Goal: Information Seeking & Learning: Learn about a topic

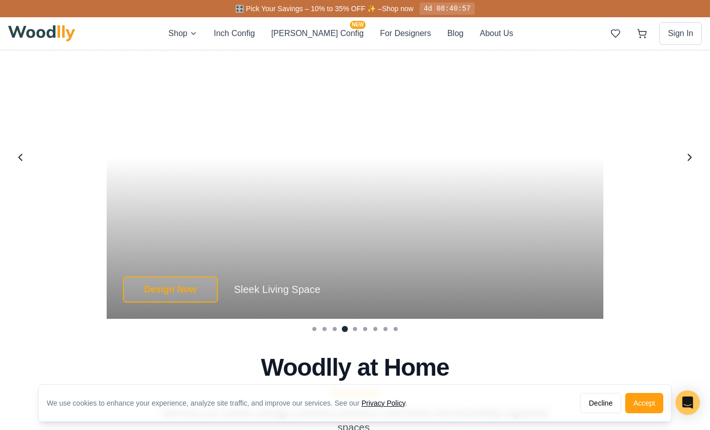
scroll to position [1943, 0]
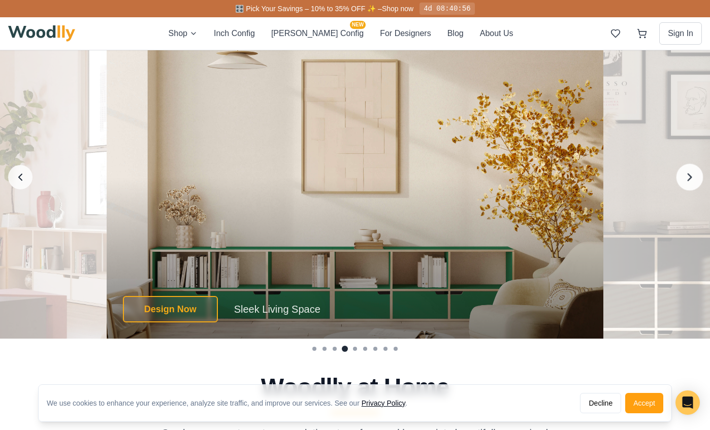
click at [690, 176] on icon "Next image" at bounding box center [691, 177] width 4 height 7
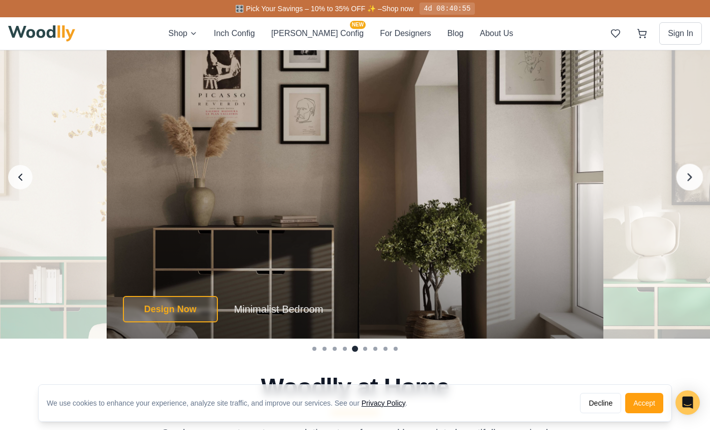
click at [690, 176] on icon "Next image" at bounding box center [691, 177] width 4 height 7
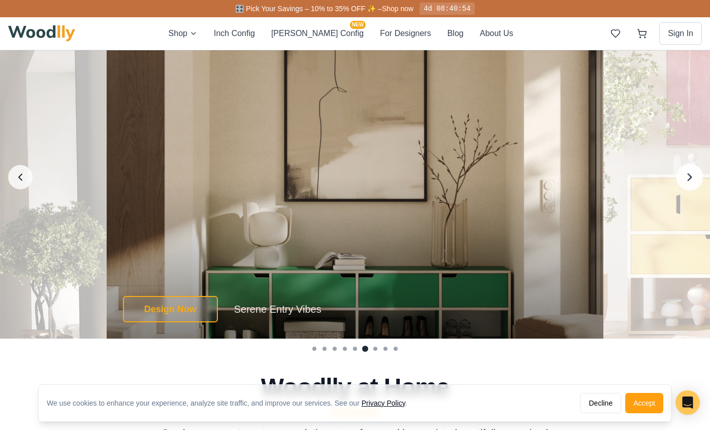
click at [690, 176] on icon "Next image" at bounding box center [691, 177] width 4 height 7
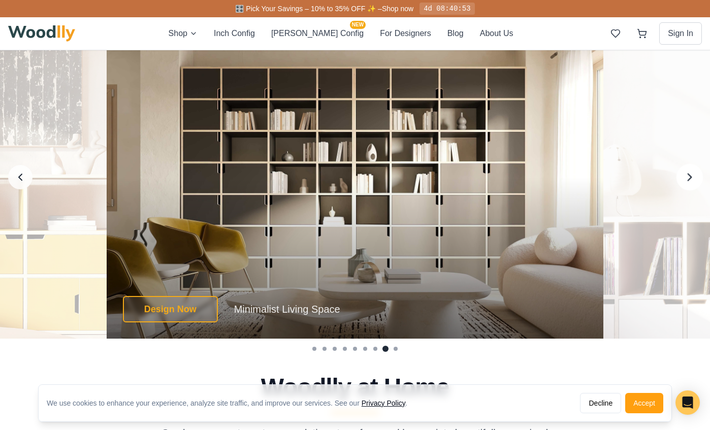
click at [690, 176] on icon "Next image" at bounding box center [691, 177] width 4 height 7
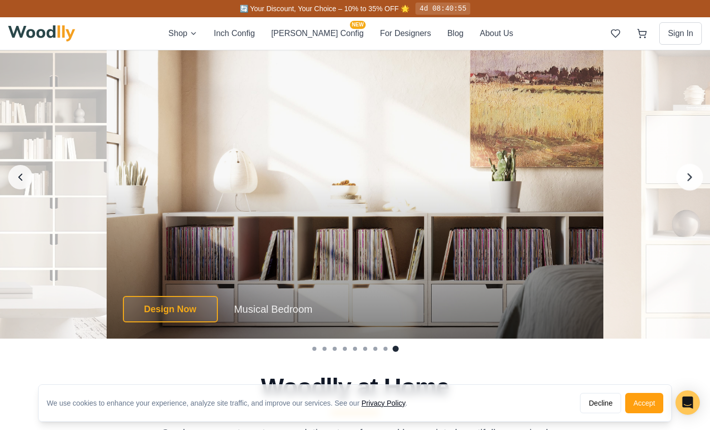
click at [690, 176] on icon "Next image" at bounding box center [691, 177] width 4 height 7
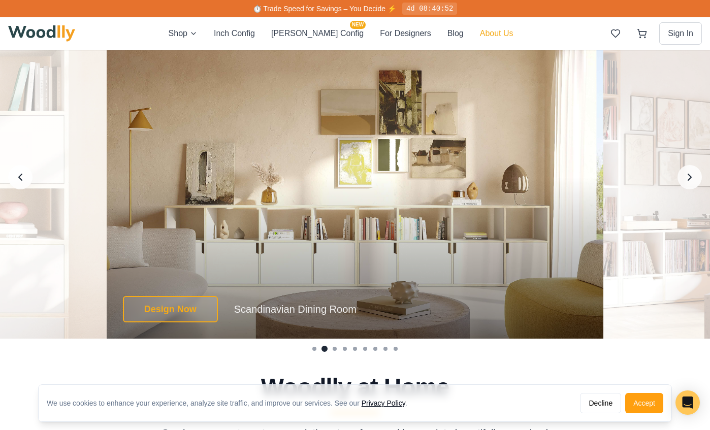
click at [480, 30] on button "About Us" at bounding box center [497, 33] width 34 height 13
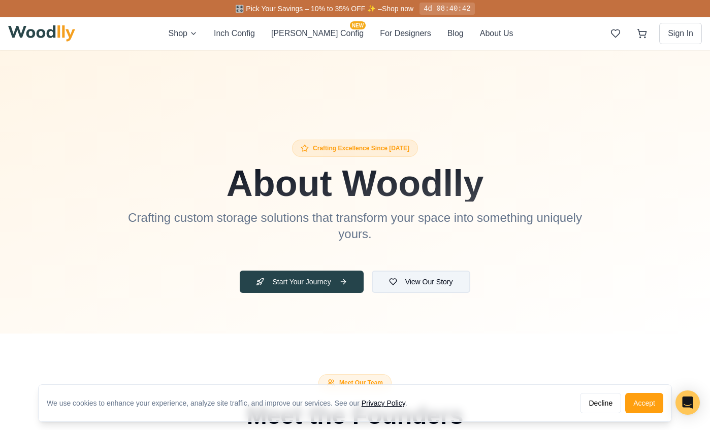
click at [431, 282] on button "View Our Story" at bounding box center [421, 282] width 99 height 22
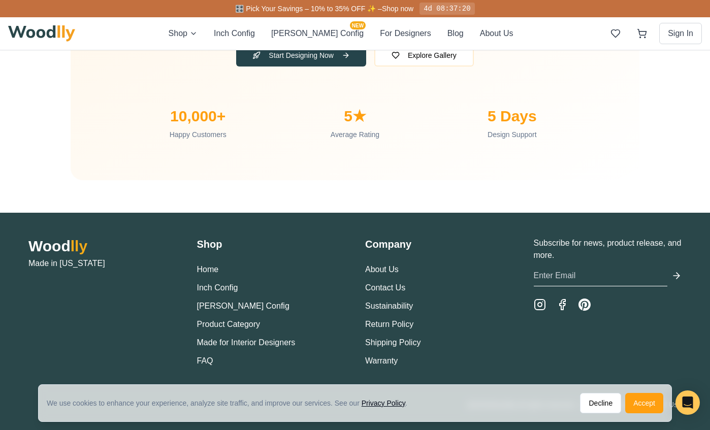
scroll to position [3383, 0]
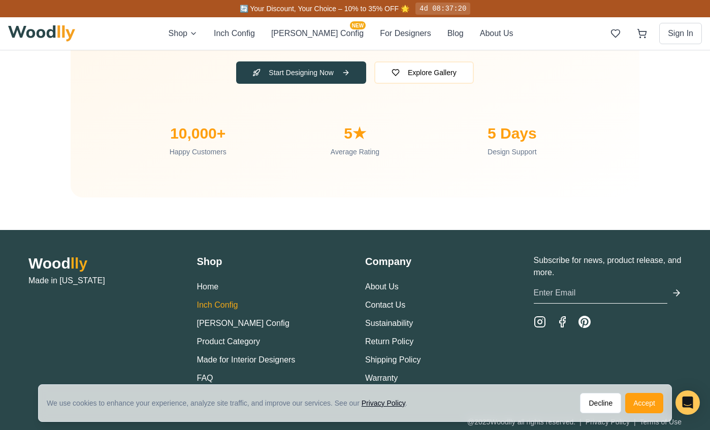
click at [221, 302] on button "Inch Config" at bounding box center [217, 305] width 41 height 12
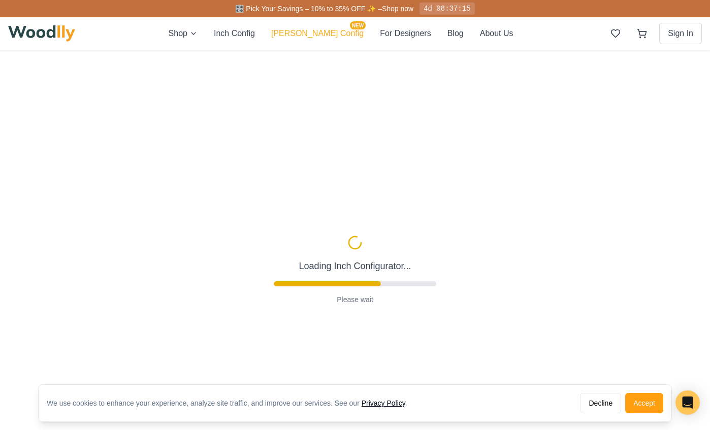
type input "63"
type input "2"
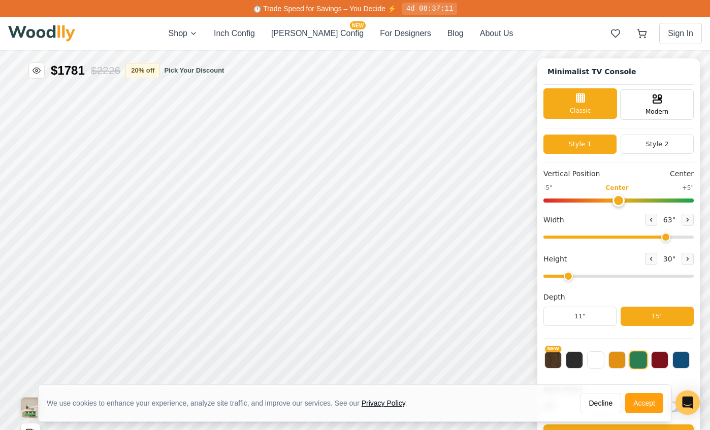
click at [583, 100] on line at bounding box center [583, 98] width 0 height 8
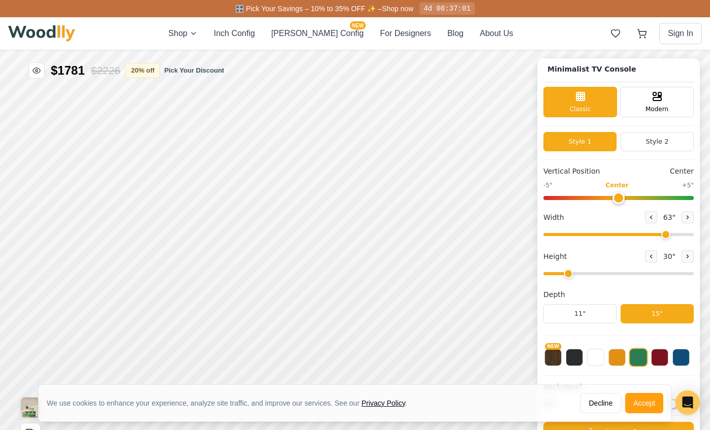
scroll to position [3, 0]
click at [635, 357] on button at bounding box center [639, 358] width 18 height 18
click at [612, 358] on button at bounding box center [617, 356] width 17 height 17
click at [571, 361] on button at bounding box center [574, 356] width 17 height 17
click at [677, 355] on button at bounding box center [681, 356] width 17 height 17
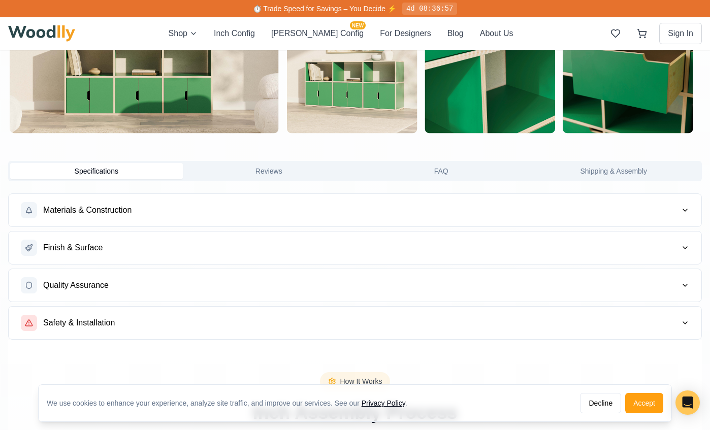
scroll to position [736, 0]
click at [225, 206] on button "Materials & Construction" at bounding box center [355, 211] width 693 height 33
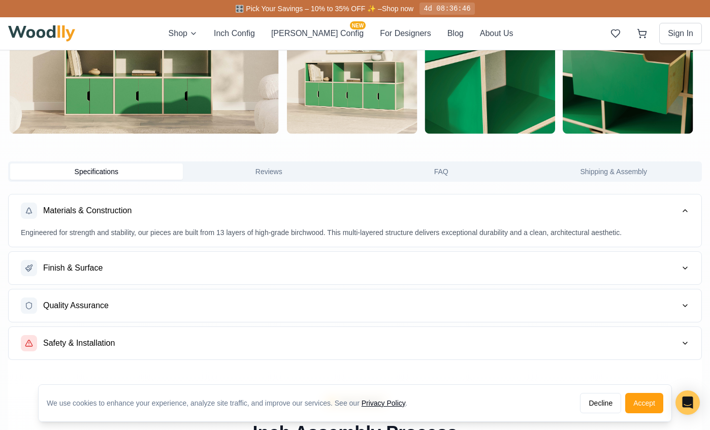
click at [496, 264] on button "Finish & Surface" at bounding box center [355, 268] width 693 height 33
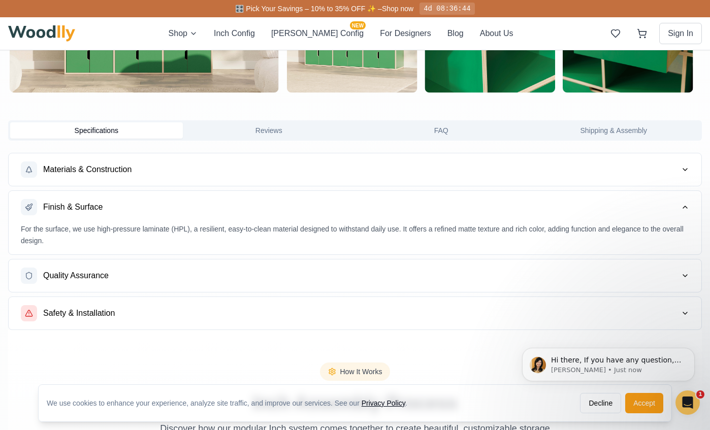
scroll to position [0, 0]
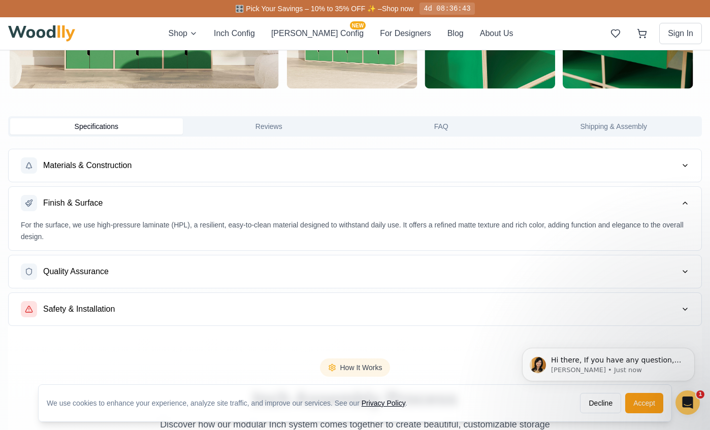
click at [423, 275] on button "Quality Assurance" at bounding box center [355, 272] width 693 height 33
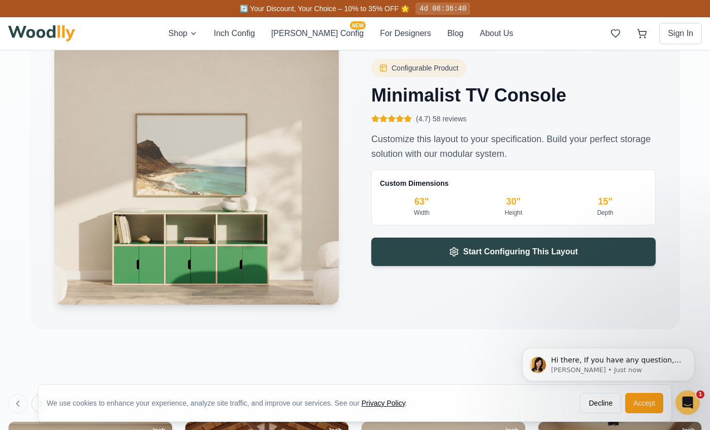
scroll to position [1609, 0]
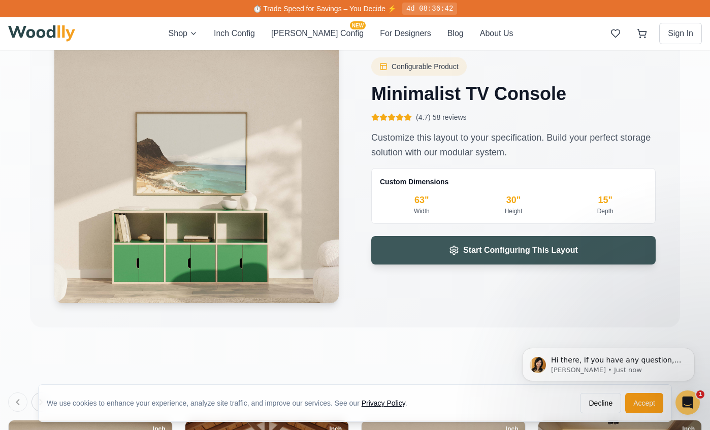
click at [480, 248] on span "Start Configuring This Layout" at bounding box center [520, 250] width 115 height 12
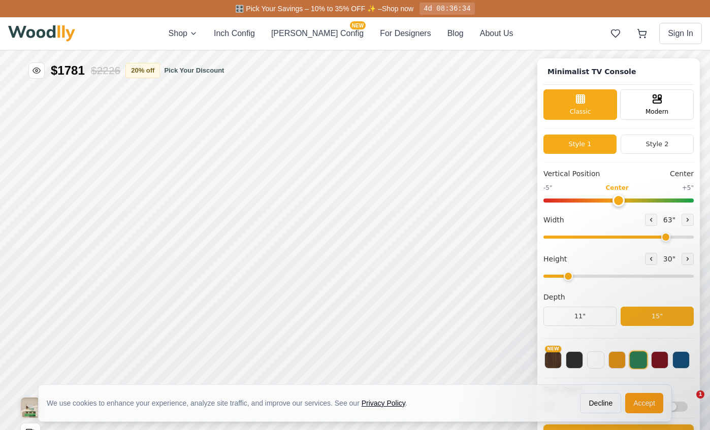
type input "63"
type input "2"
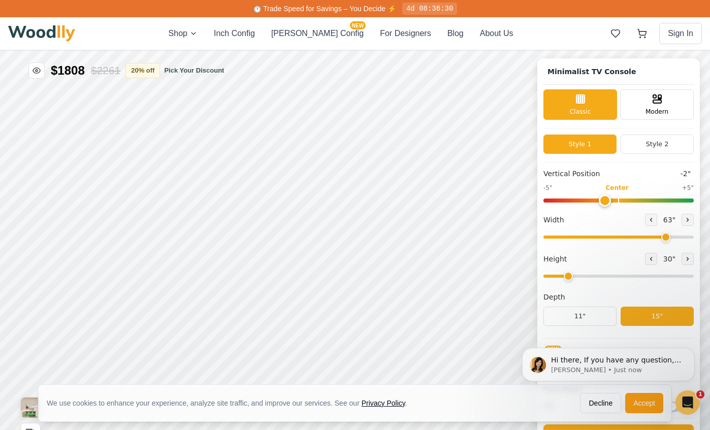
drag, startPoint x: 1367, startPoint y: 560, endPoint x: 1355, endPoint y: 573, distance: 17.2
type input "-1"
drag, startPoint x: 1432, startPoint y: 381, endPoint x: 1470, endPoint y: 382, distance: 38.1
type input "72"
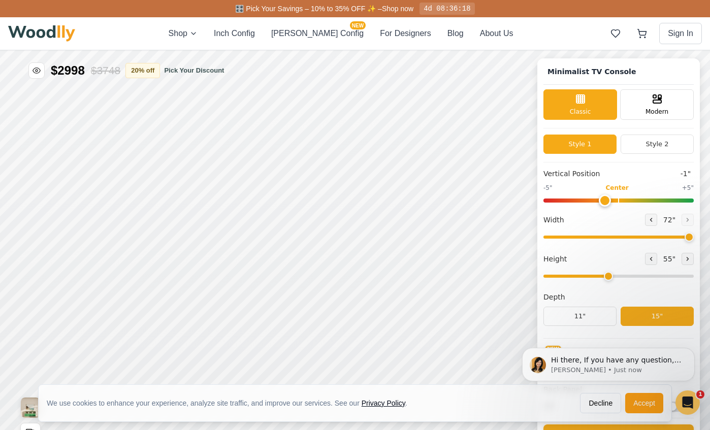
drag, startPoint x: 1291, startPoint y: 296, endPoint x: 1331, endPoint y: 296, distance: 40.1
type input "4"
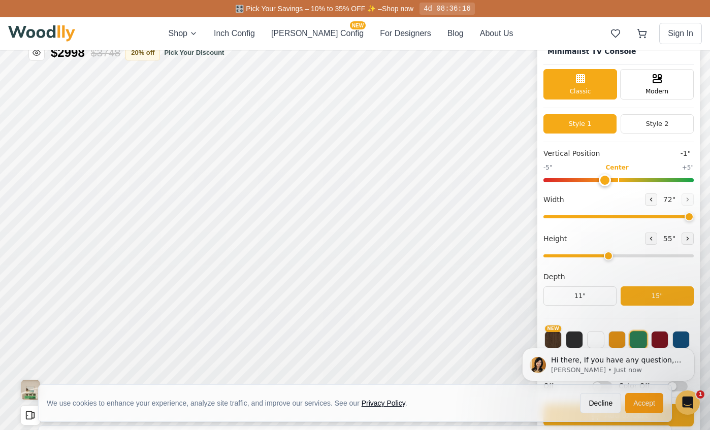
scroll to position [29, 0]
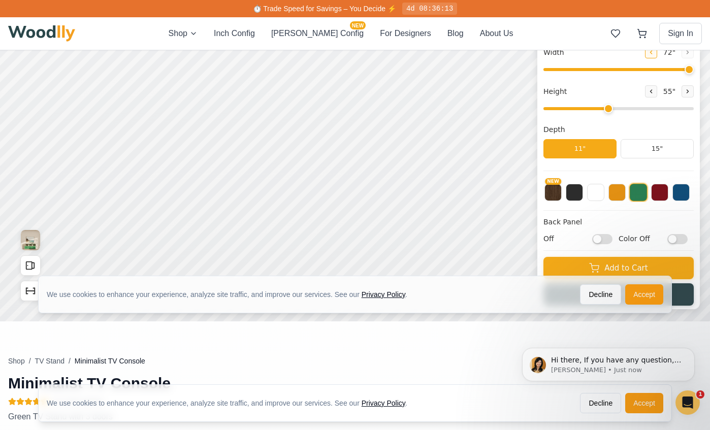
scroll to position [0, 0]
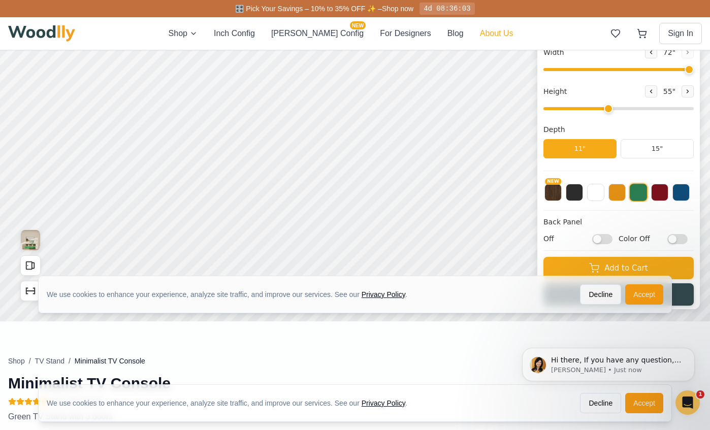
click at [480, 37] on button "About Us" at bounding box center [497, 33] width 34 height 12
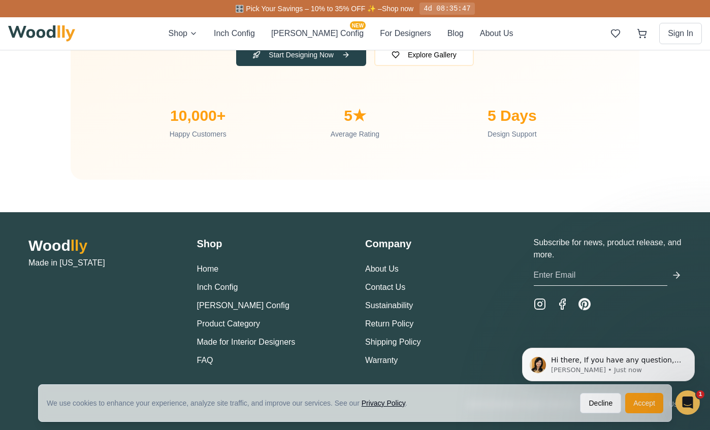
scroll to position [3400, 0]
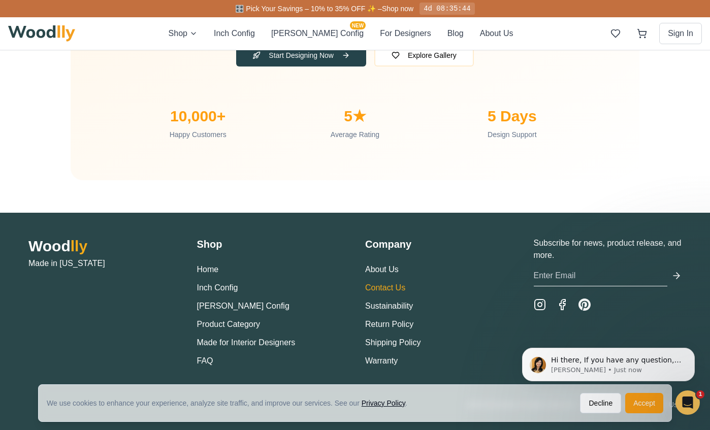
click at [375, 284] on link "Contact Us" at bounding box center [385, 288] width 40 height 9
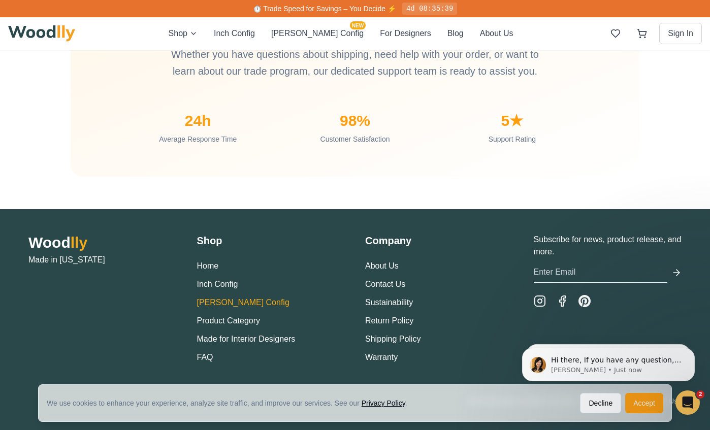
scroll to position [968, 0]
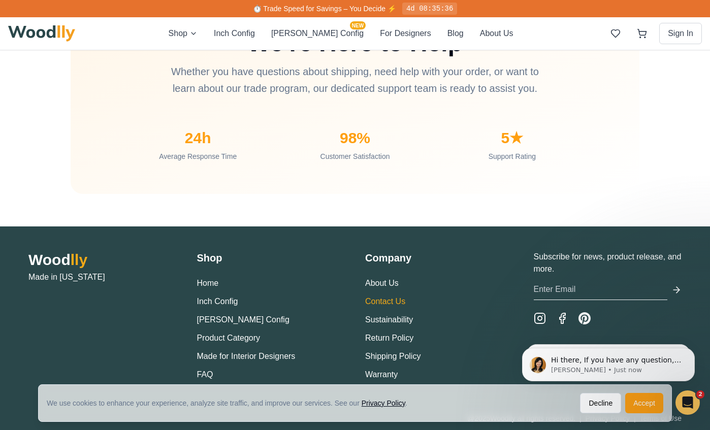
click at [376, 302] on link "Contact Us" at bounding box center [385, 301] width 40 height 9
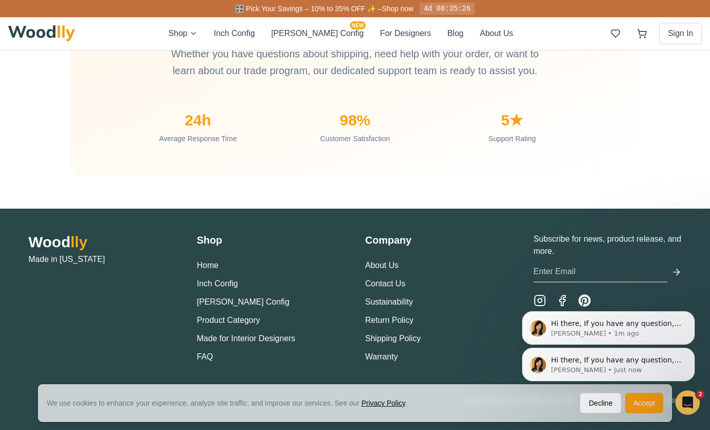
scroll to position [985, 0]
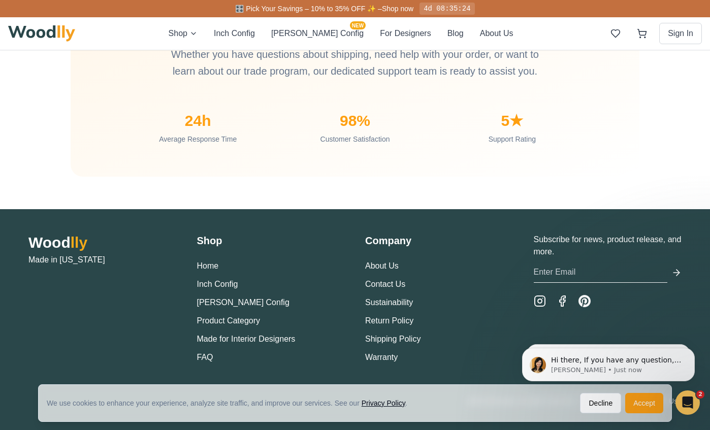
click at [588, 402] on html "Hi there, If you have any question, we are right here for you. 😊 Anna • Just no…" at bounding box center [608, 365] width 203 height 76
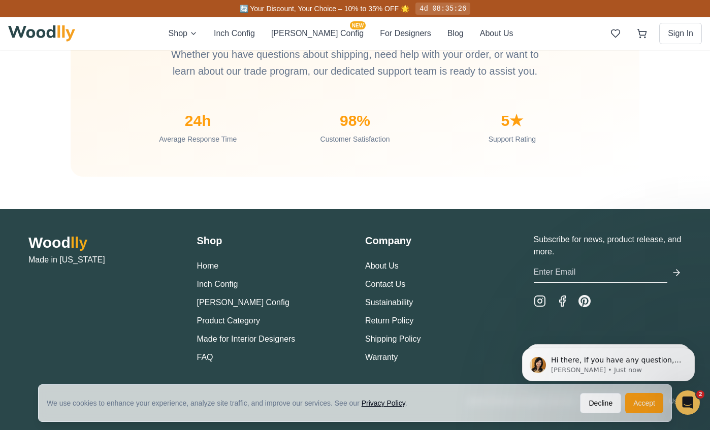
scroll to position [968, 0]
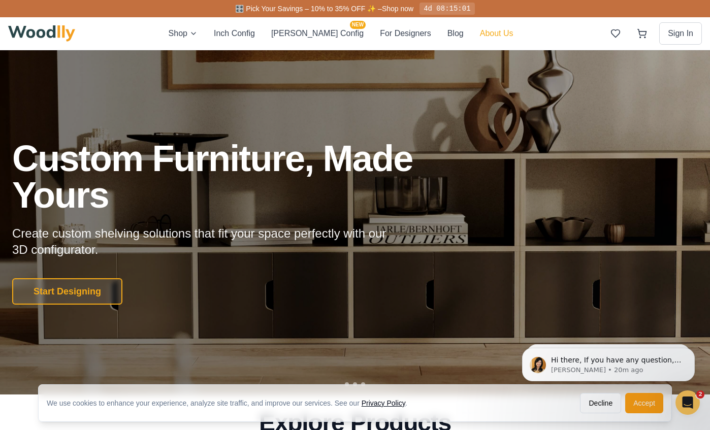
click at [480, 30] on button "About Us" at bounding box center [497, 33] width 34 height 13
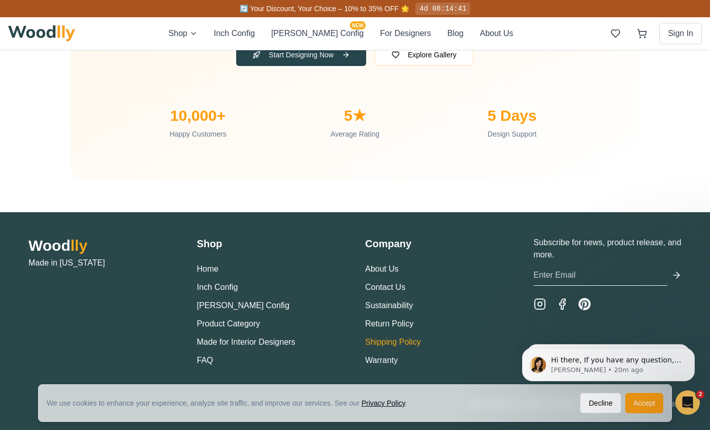
scroll to position [3400, 0]
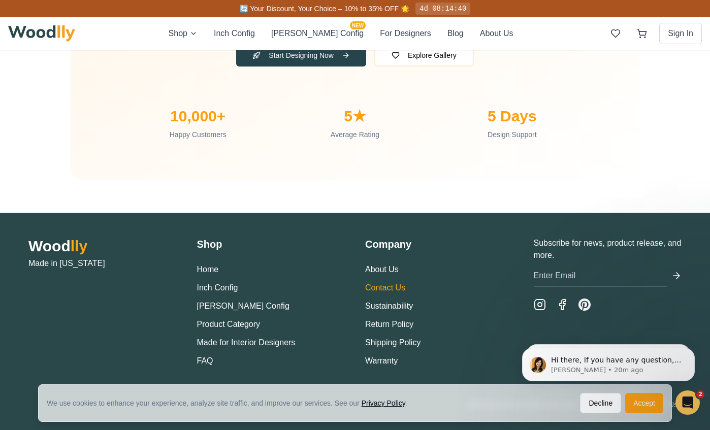
click at [379, 285] on link "Contact Us" at bounding box center [385, 288] width 40 height 9
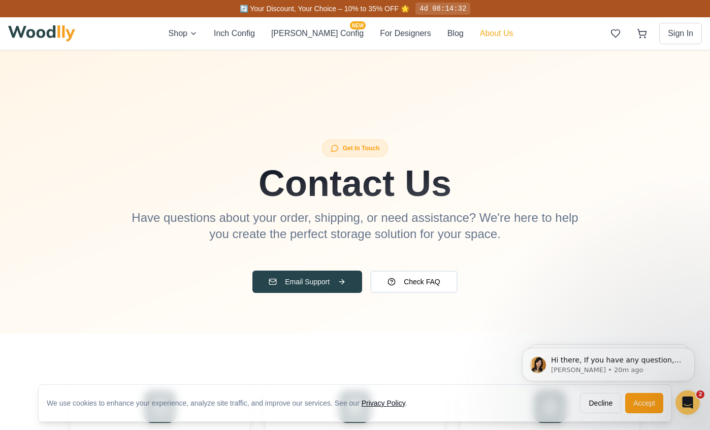
click at [480, 33] on button "About Us" at bounding box center [497, 33] width 34 height 12
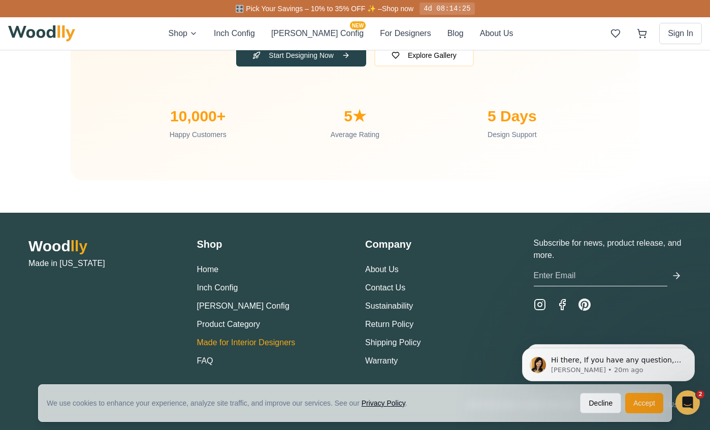
scroll to position [3383, 0]
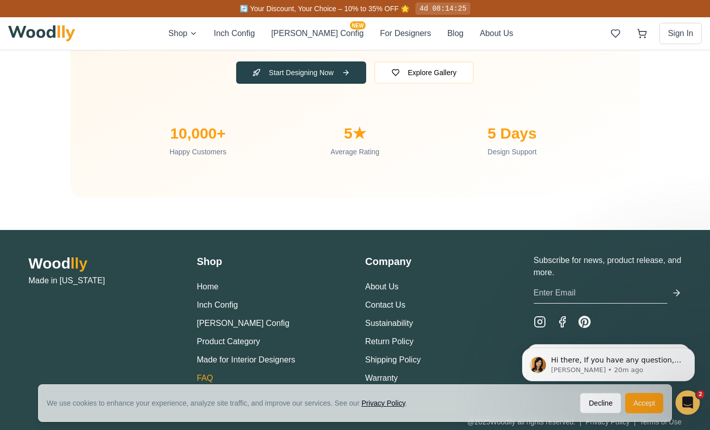
click at [205, 374] on link "FAQ" at bounding box center [205, 378] width 16 height 9
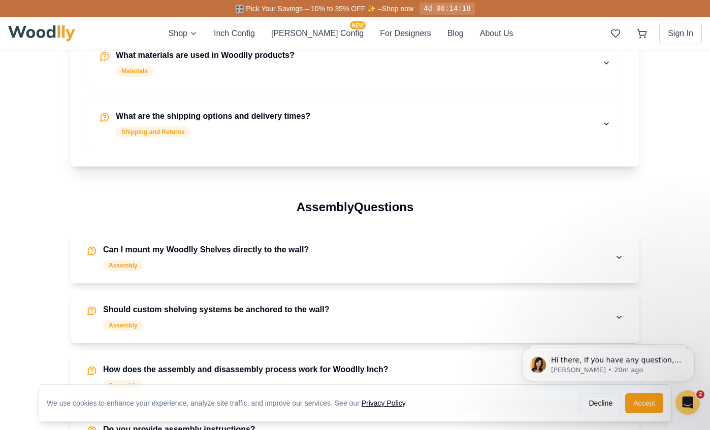
scroll to position [190, 0]
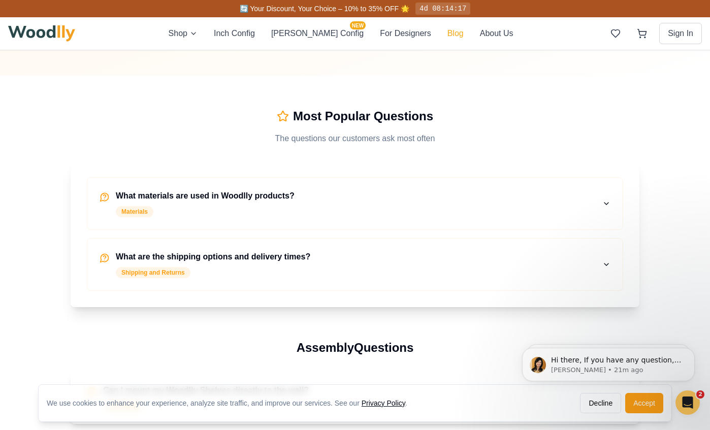
click at [448, 32] on button "Blog" at bounding box center [456, 33] width 16 height 12
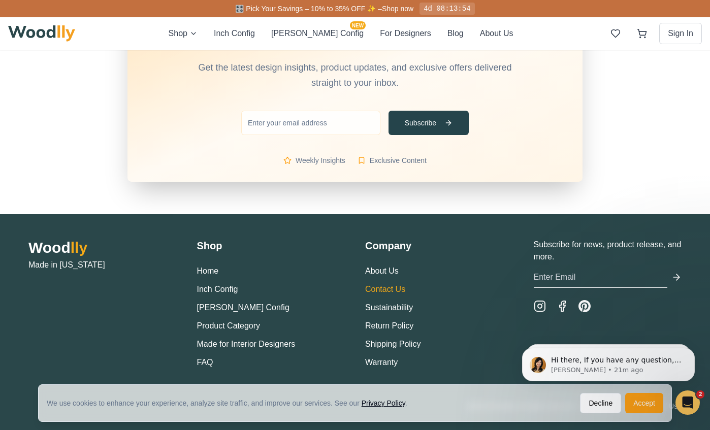
scroll to position [2247, 0]
click at [378, 286] on link "Contact Us" at bounding box center [385, 290] width 40 height 9
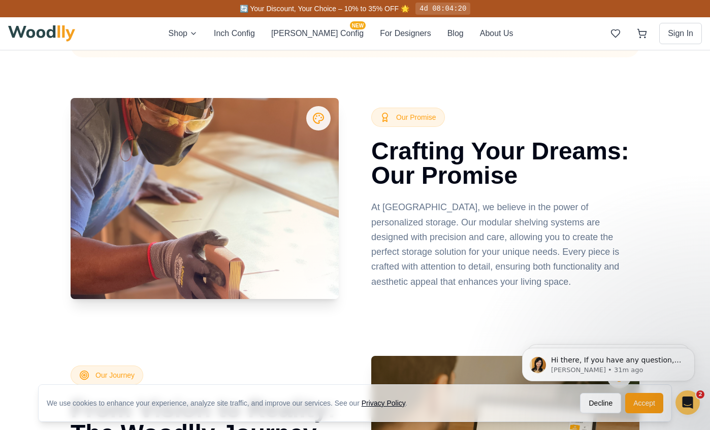
click at [34, 33] on img at bounding box center [41, 33] width 67 height 16
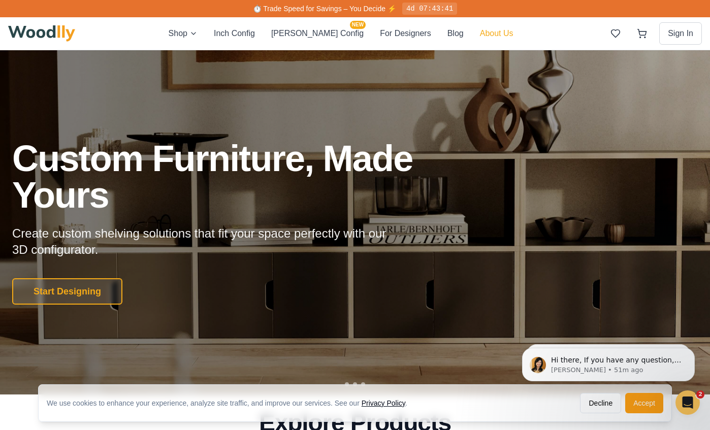
click at [480, 32] on button "About Us" at bounding box center [497, 33] width 34 height 13
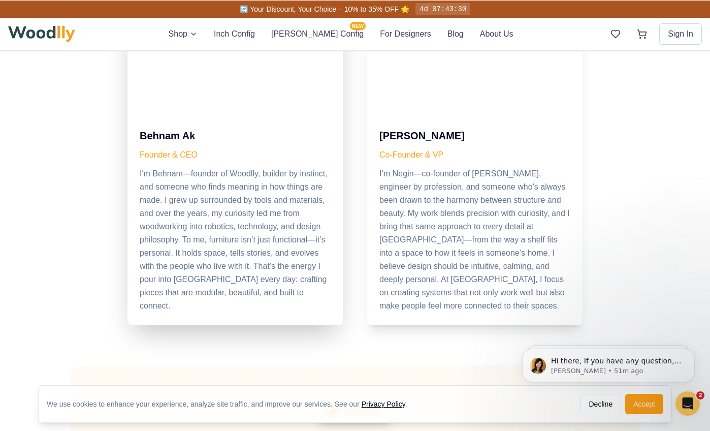
scroll to position [542, 0]
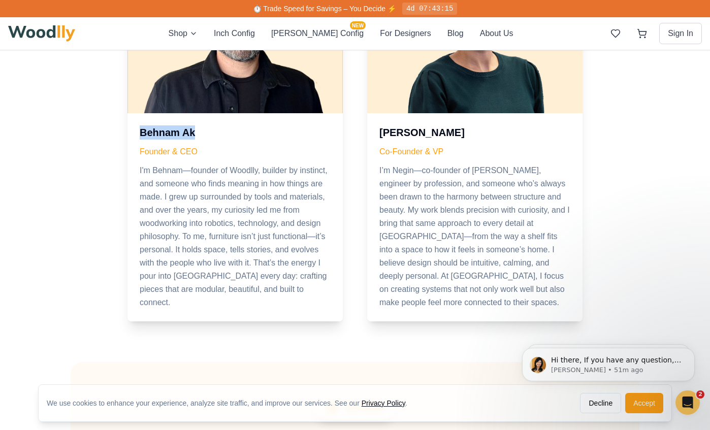
drag, startPoint x: 197, startPoint y: 132, endPoint x: 123, endPoint y: 130, distance: 74.2
click at [123, 130] on section "Meet Our Team Meet the Founders The visionaries behind [PERSON_NAME]'s innovati…" at bounding box center [355, 76] width 569 height 489
copy h3 "Behnam Ak"
drag, startPoint x: 410, startPoint y: 133, endPoint x: 366, endPoint y: 133, distance: 43.7
click at [366, 133] on div "[PERSON_NAME] Founder & CEO I'm Behnam—founder of Woodlly, builder by instinct,…" at bounding box center [355, 131] width 455 height 381
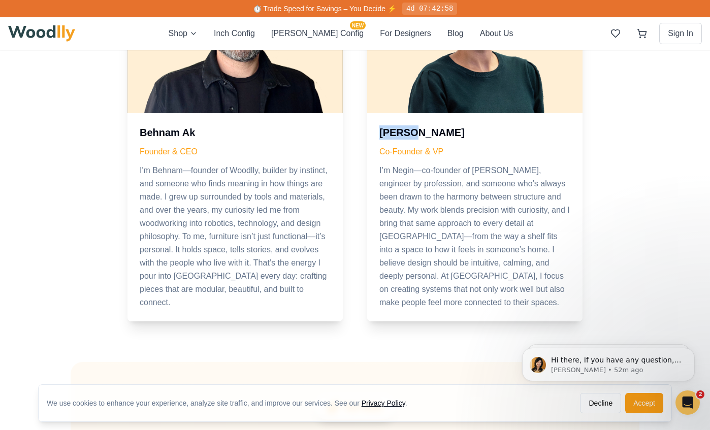
copy h3 "Negin"
